Goal: Task Accomplishment & Management: Manage account settings

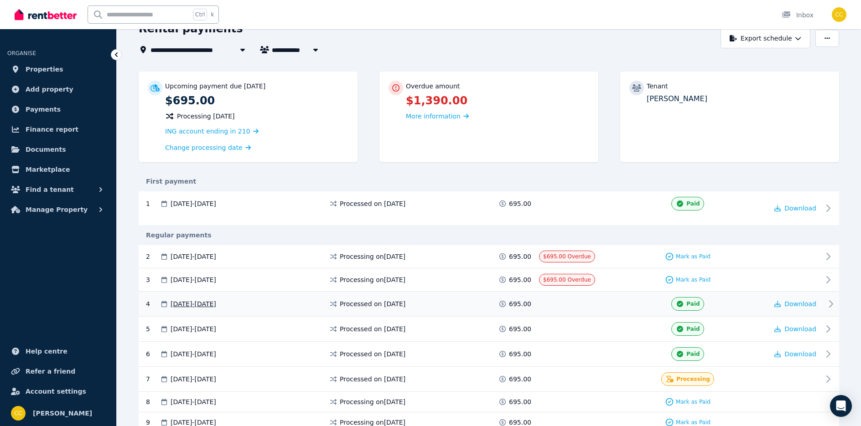
scroll to position [91, 0]
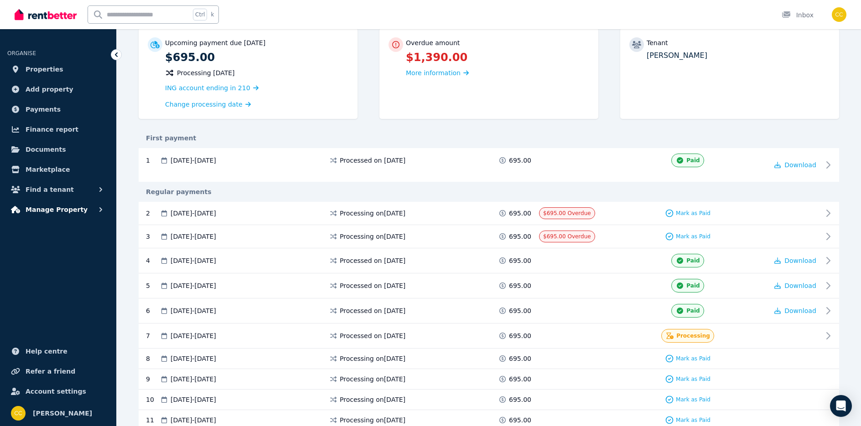
click at [40, 209] on span "Manage Property" at bounding box center [57, 209] width 62 height 11
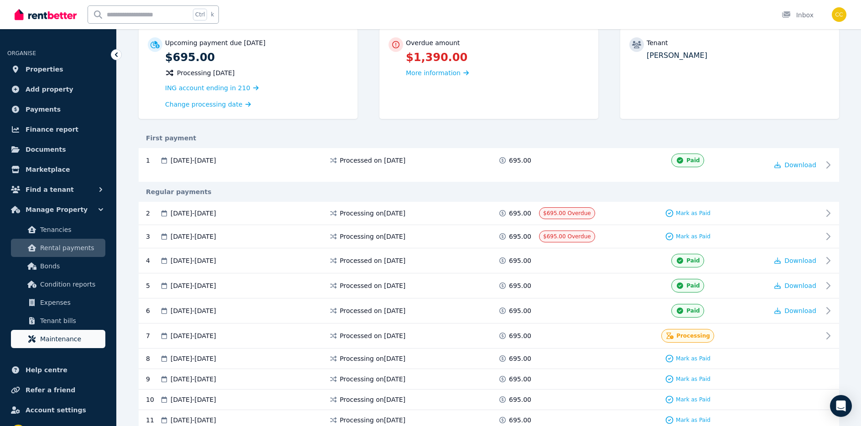
click at [58, 339] on span "Maintenance" at bounding box center [71, 339] width 62 height 11
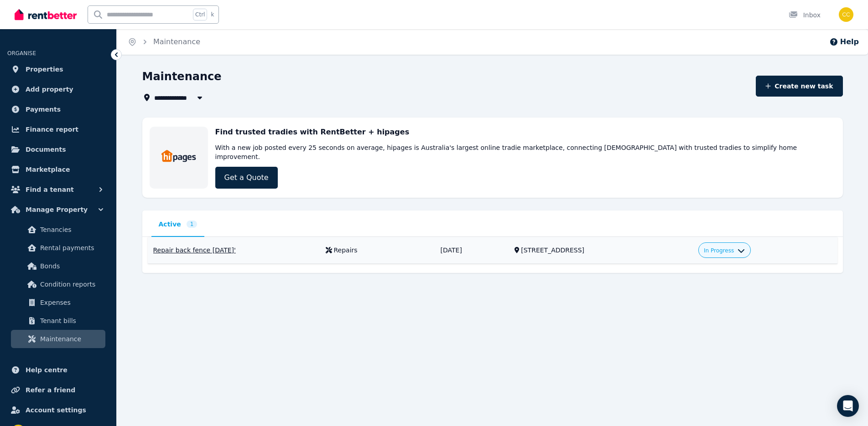
click at [734, 247] on span "In Progress" at bounding box center [718, 250] width 30 height 7
click at [700, 296] on link "Complete" at bounding box center [703, 304] width 88 height 16
click at [416, 246] on div "Repairs" at bounding box center [377, 250] width 104 height 9
